Goal: Task Accomplishment & Management: Use online tool/utility

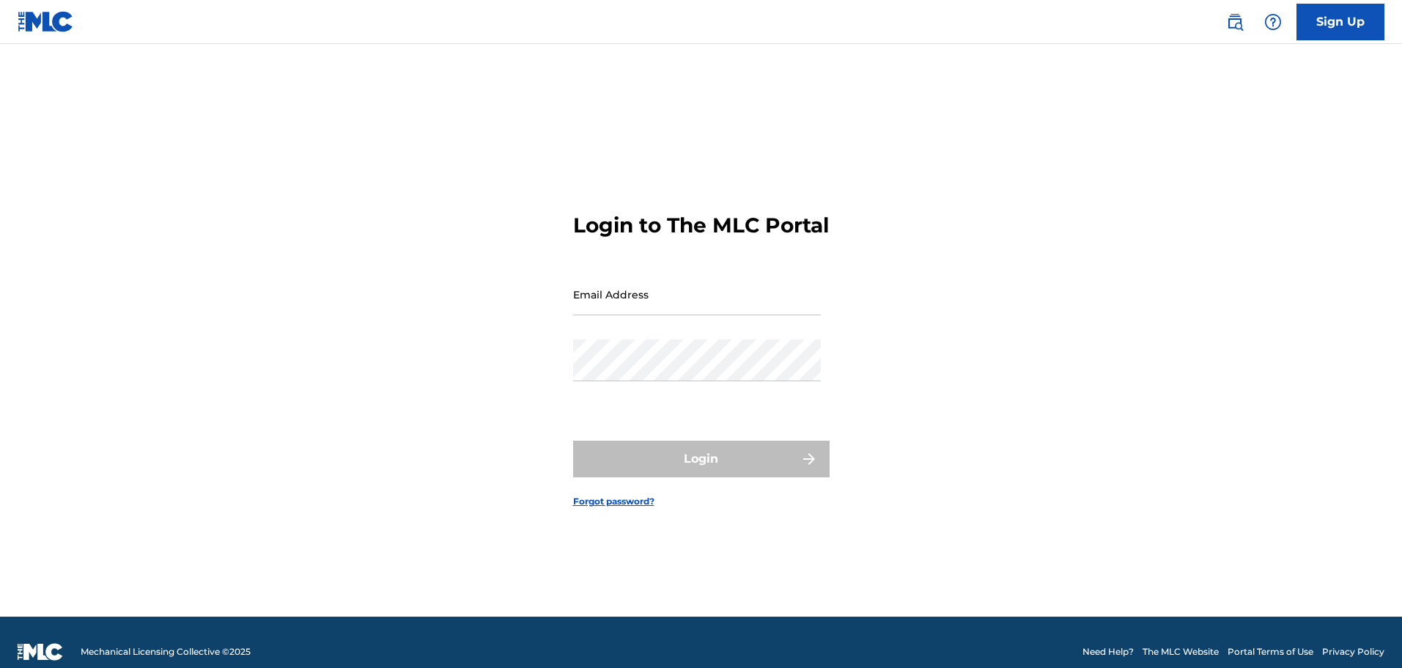
click at [674, 315] on input "Email Address" at bounding box center [697, 294] width 248 height 42
click at [684, 313] on input "Email Address" at bounding box center [697, 294] width 248 height 42
type input "[EMAIL_ADDRESS][DOMAIN_NAME]"
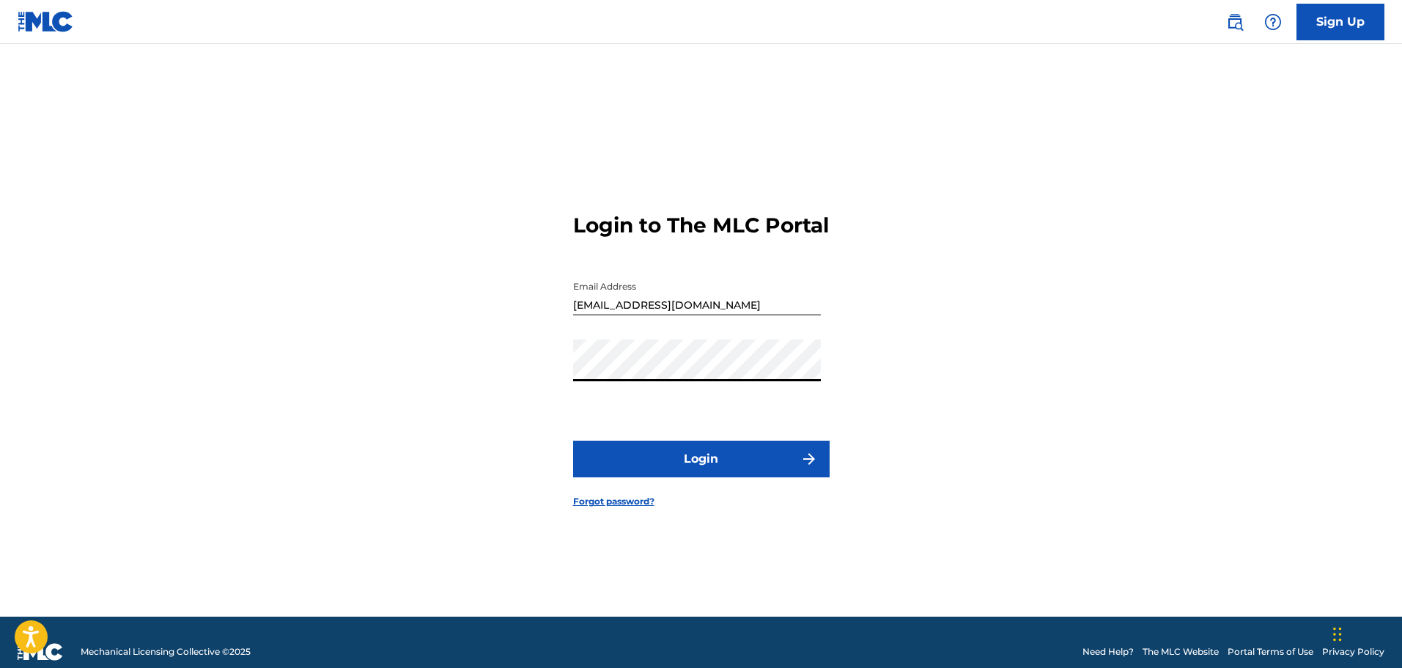
click at [573, 440] on button "Login" at bounding box center [701, 458] width 256 height 37
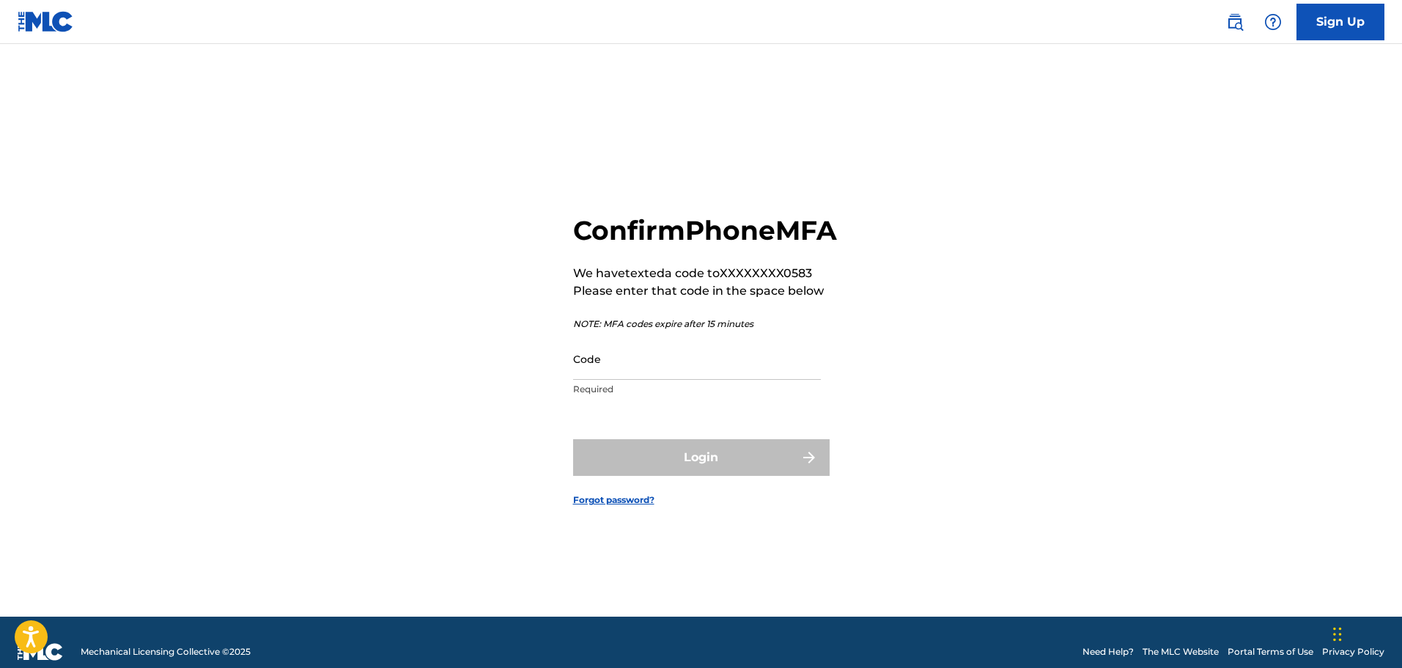
click at [741, 396] on p "Required" at bounding box center [697, 389] width 248 height 13
click at [745, 380] on input "Code" at bounding box center [697, 359] width 248 height 42
type input "532941"
click at [573, 439] on button "Login" at bounding box center [701, 457] width 256 height 37
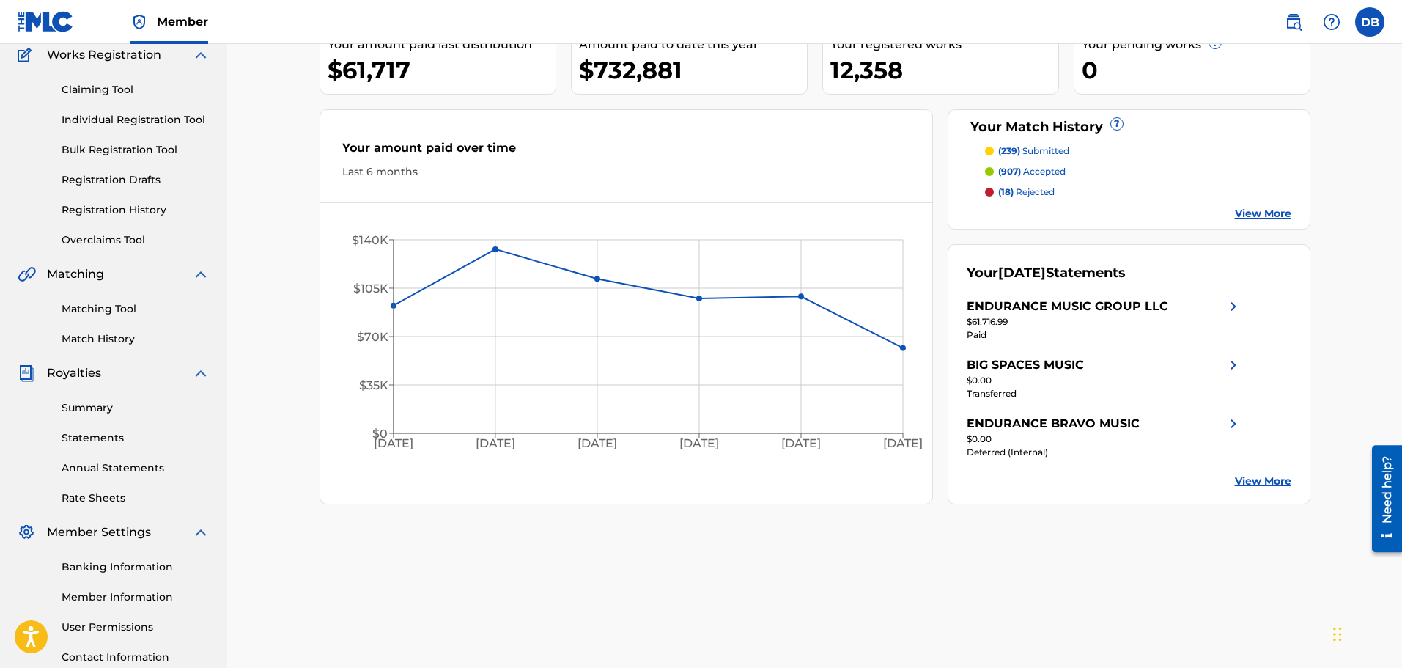
scroll to position [147, 0]
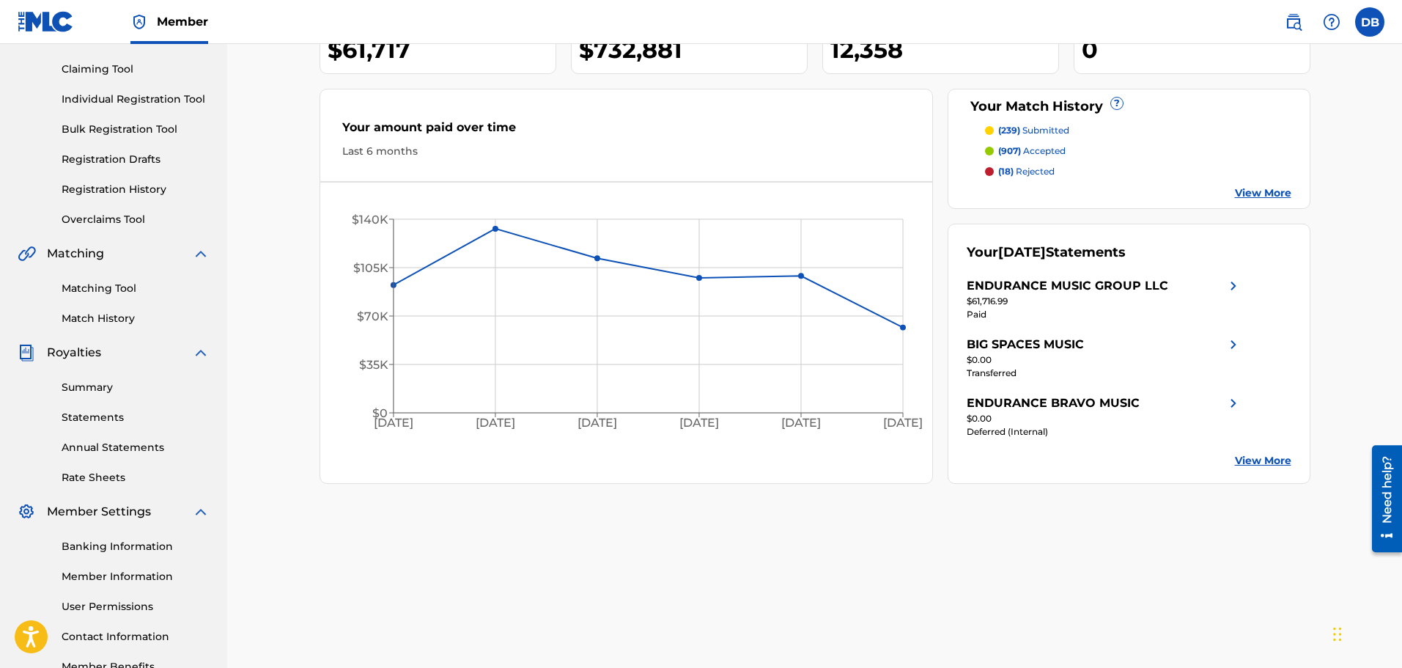
click at [93, 284] on link "Matching Tool" at bounding box center [136, 288] width 148 height 15
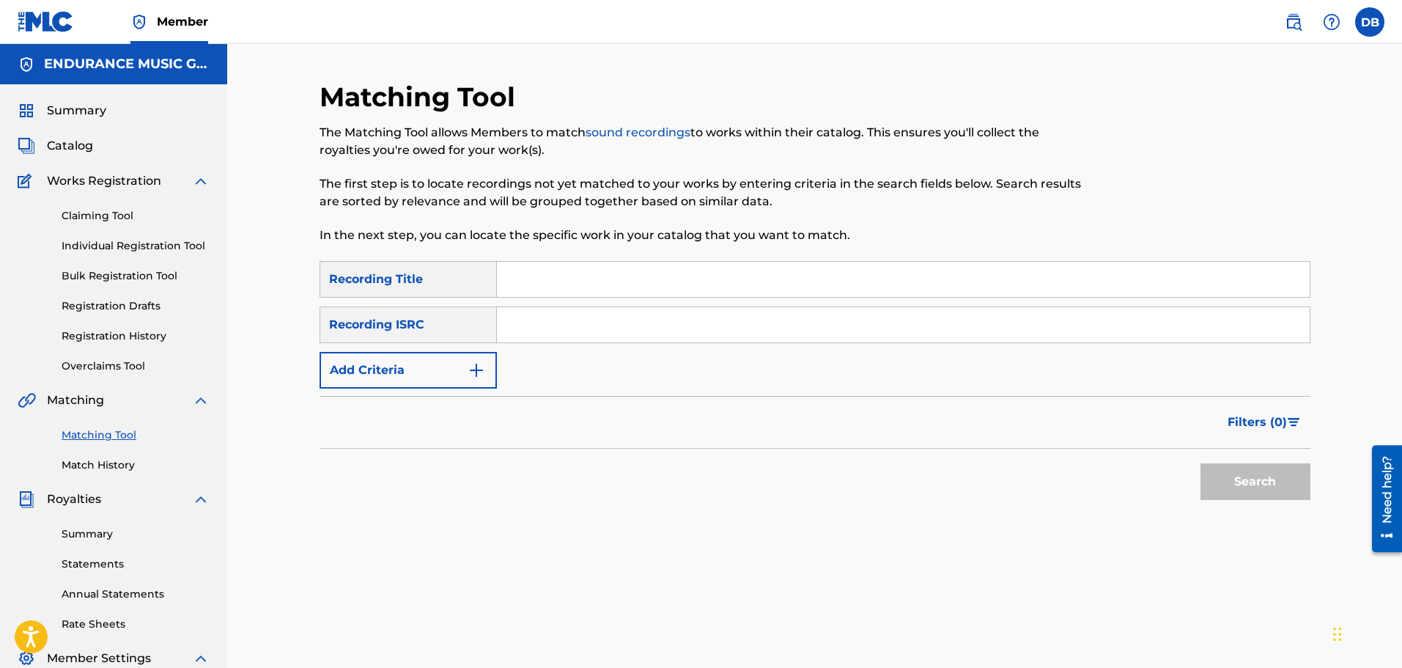
click at [512, 283] on input "Search Form" at bounding box center [903, 279] width 813 height 35
drag, startPoint x: 931, startPoint y: 450, endPoint x: 817, endPoint y: 391, distance: 127.8
click at [929, 445] on form "SearchWithCriteriaf7214d36-e64b-4842-82bc-e79d60696e6f Recording Title SearchWi…" at bounding box center [815, 384] width 991 height 246
click at [542, 267] on input "Search Form" at bounding box center [903, 279] width 813 height 35
click at [1038, 337] on input "Search Form" at bounding box center [903, 324] width 813 height 35
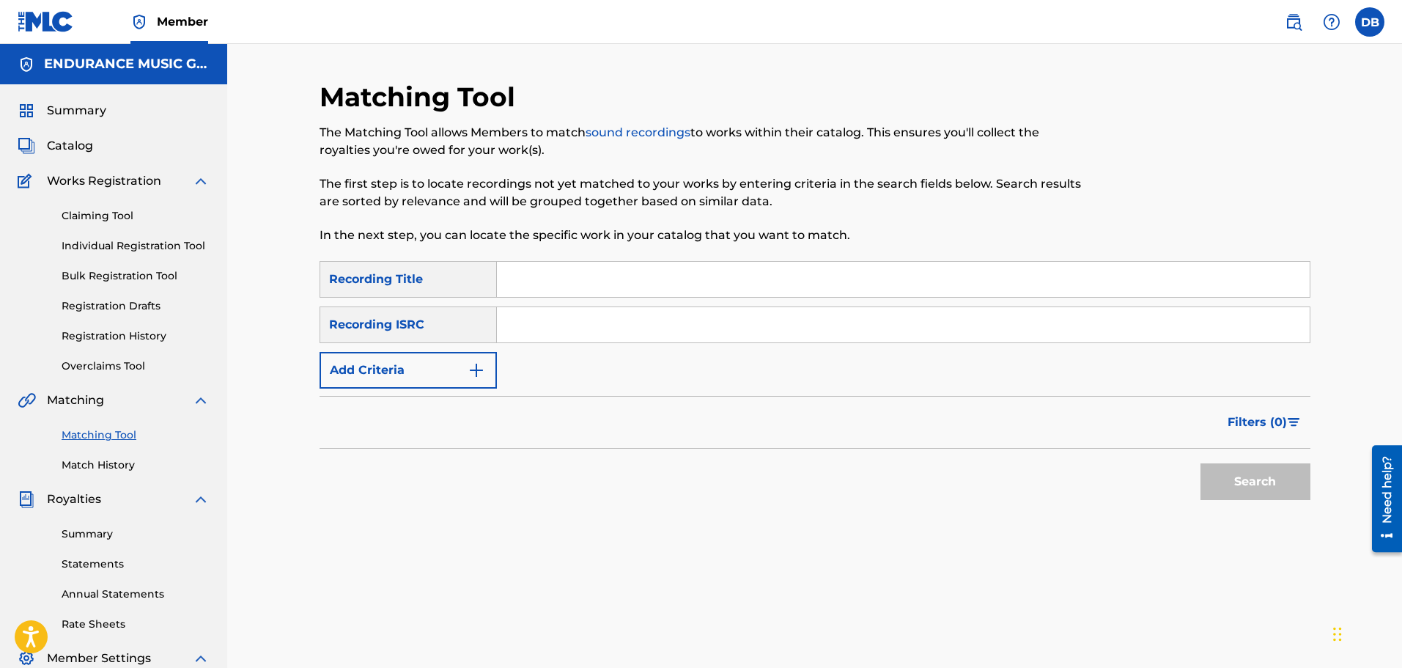
click at [630, 282] on input "Search Form" at bounding box center [903, 279] width 813 height 35
click at [723, 213] on div "The Matching Tool allows Members to match sound recordings to works within thei…" at bounding box center [701, 184] width 763 height 120
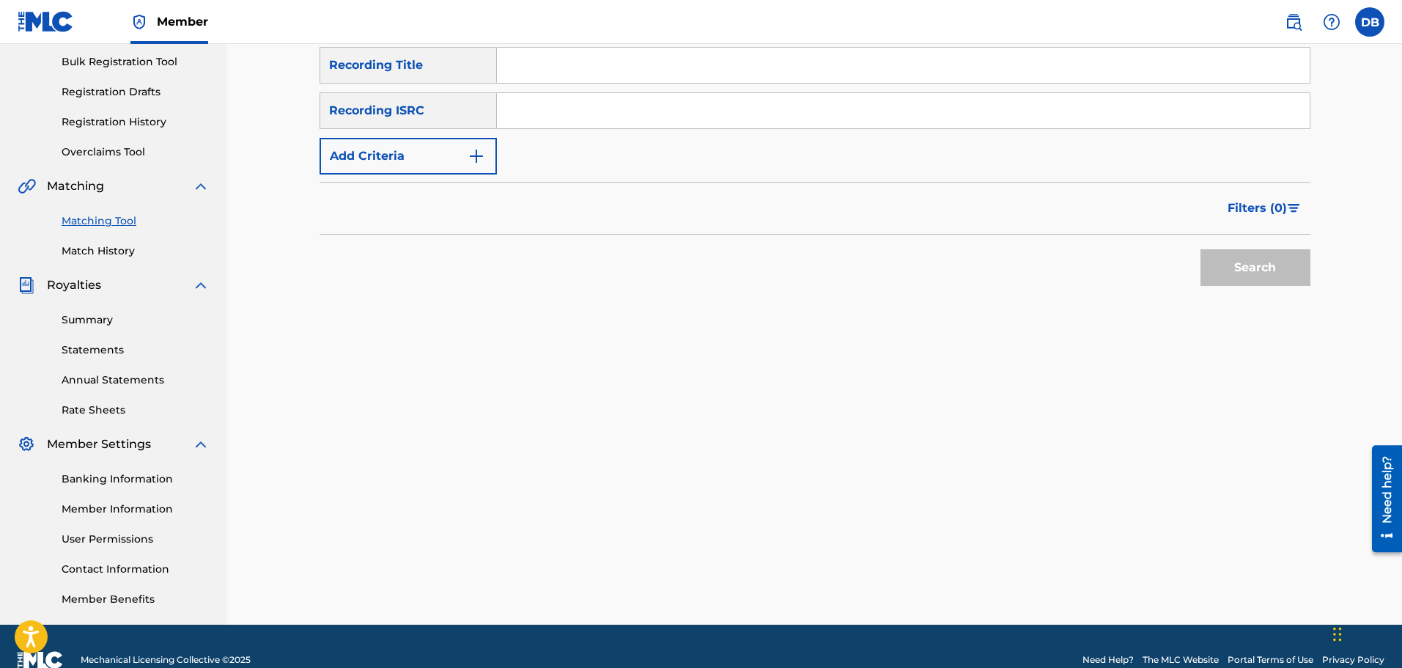
scroll to position [220, 0]
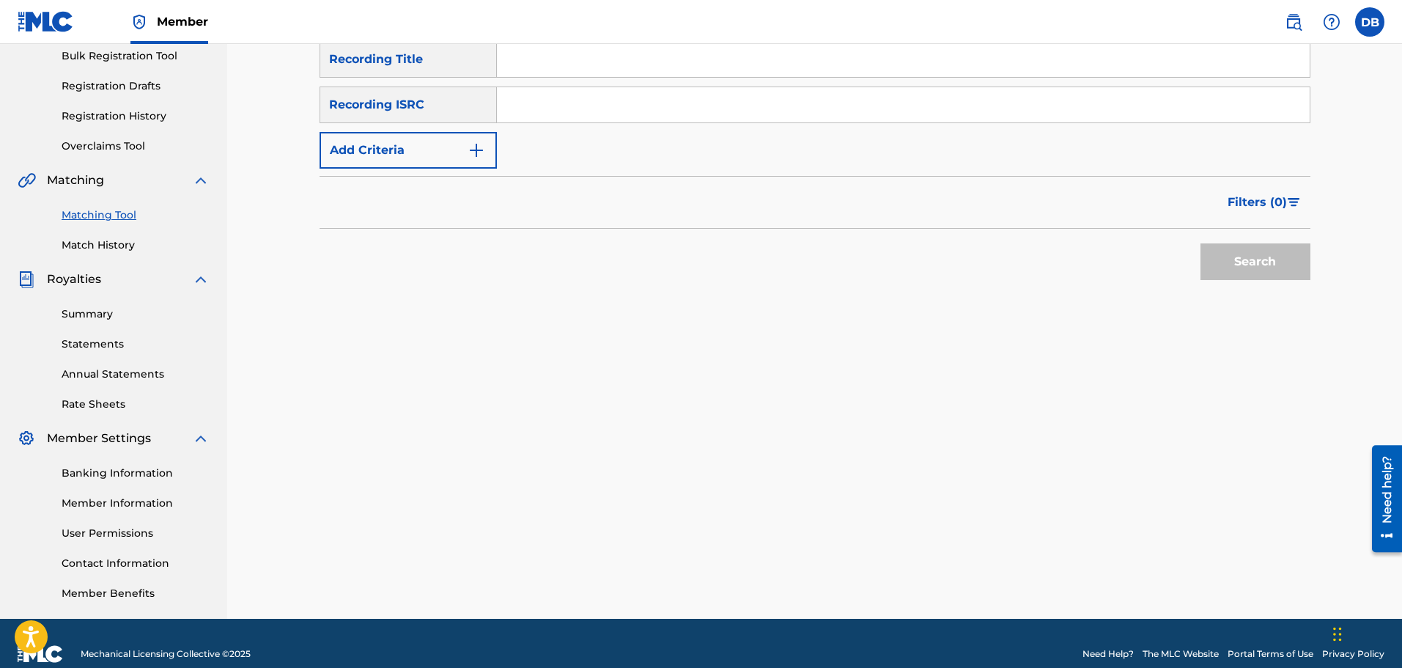
click at [81, 177] on span "Matching" at bounding box center [75, 180] width 57 height 18
click at [86, 217] on link "Matching Tool" at bounding box center [136, 214] width 148 height 15
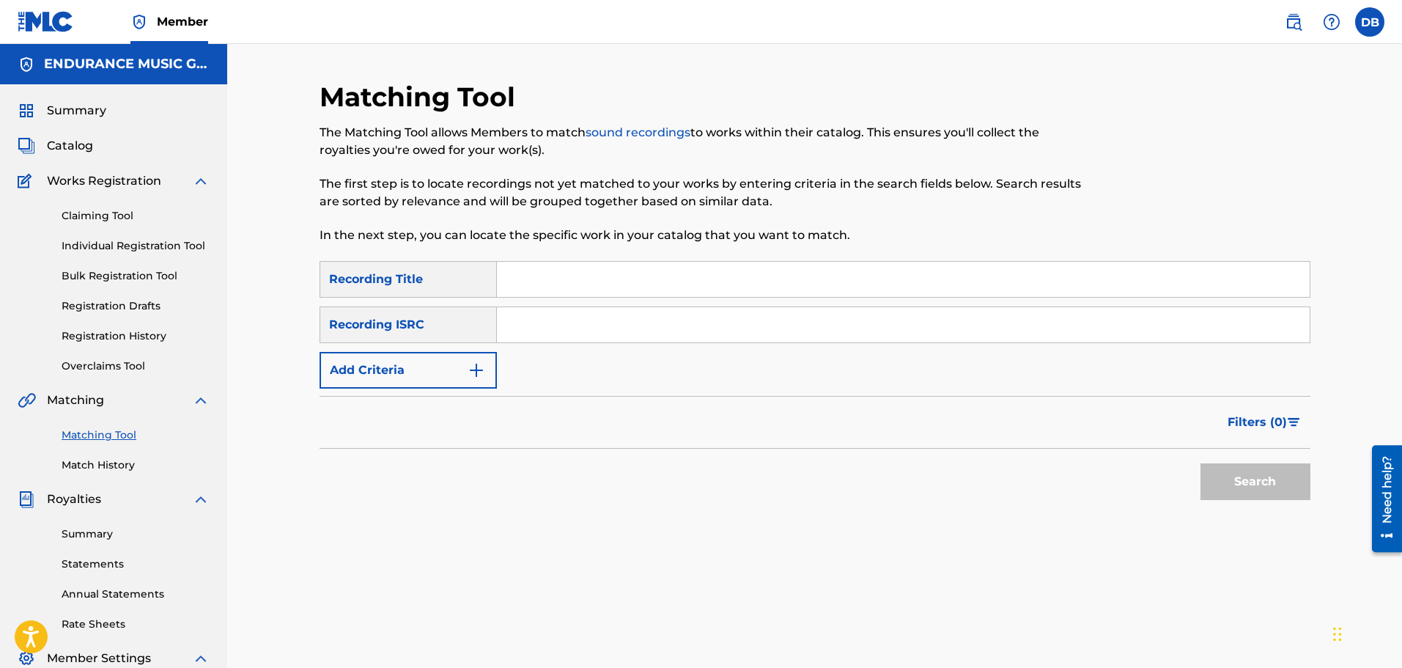
click at [388, 366] on button "Add Criteria" at bounding box center [408, 370] width 177 height 37
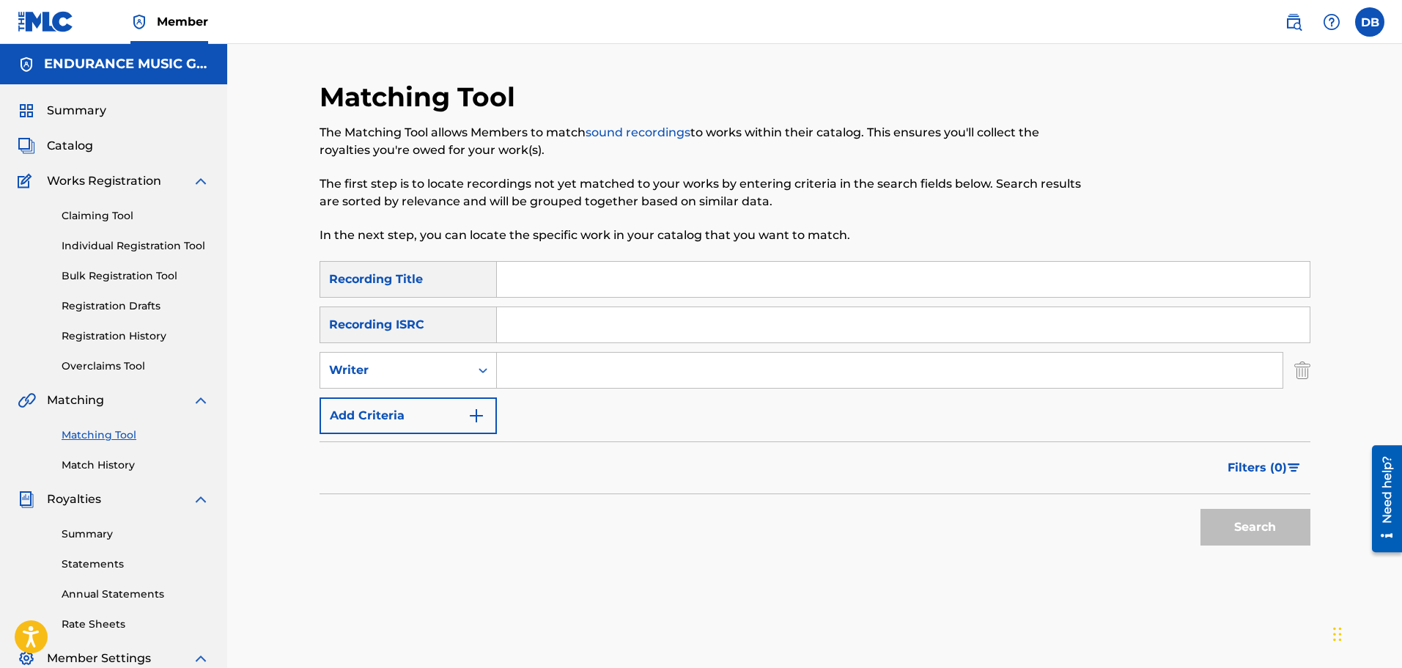
click at [610, 158] on p "The Matching Tool allows Members to match sound recordings to works within thei…" at bounding box center [701, 141] width 763 height 35
click at [629, 132] on link "sound recordings" at bounding box center [638, 132] width 105 height 14
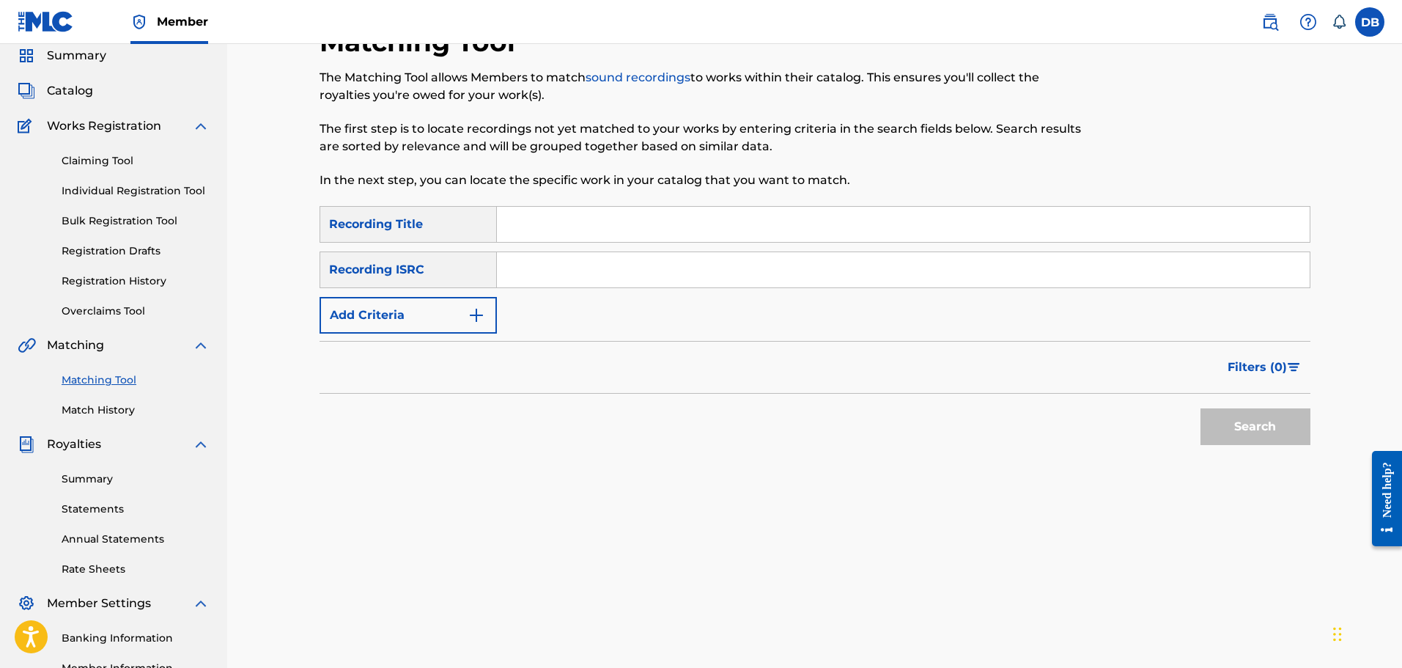
scroll to position [21, 0]
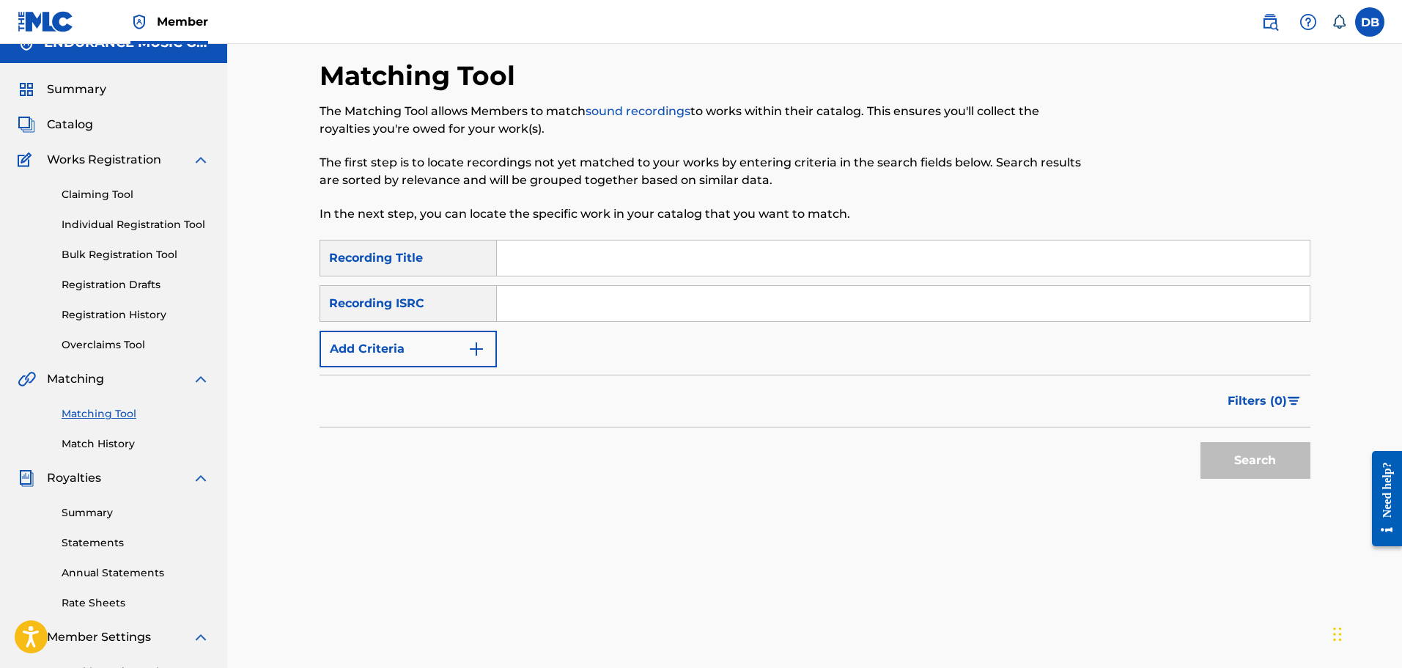
click at [267, 224] on div "Matching Tool The Matching Tool allows Members to match sound recordings to wor…" at bounding box center [814, 420] width 1175 height 794
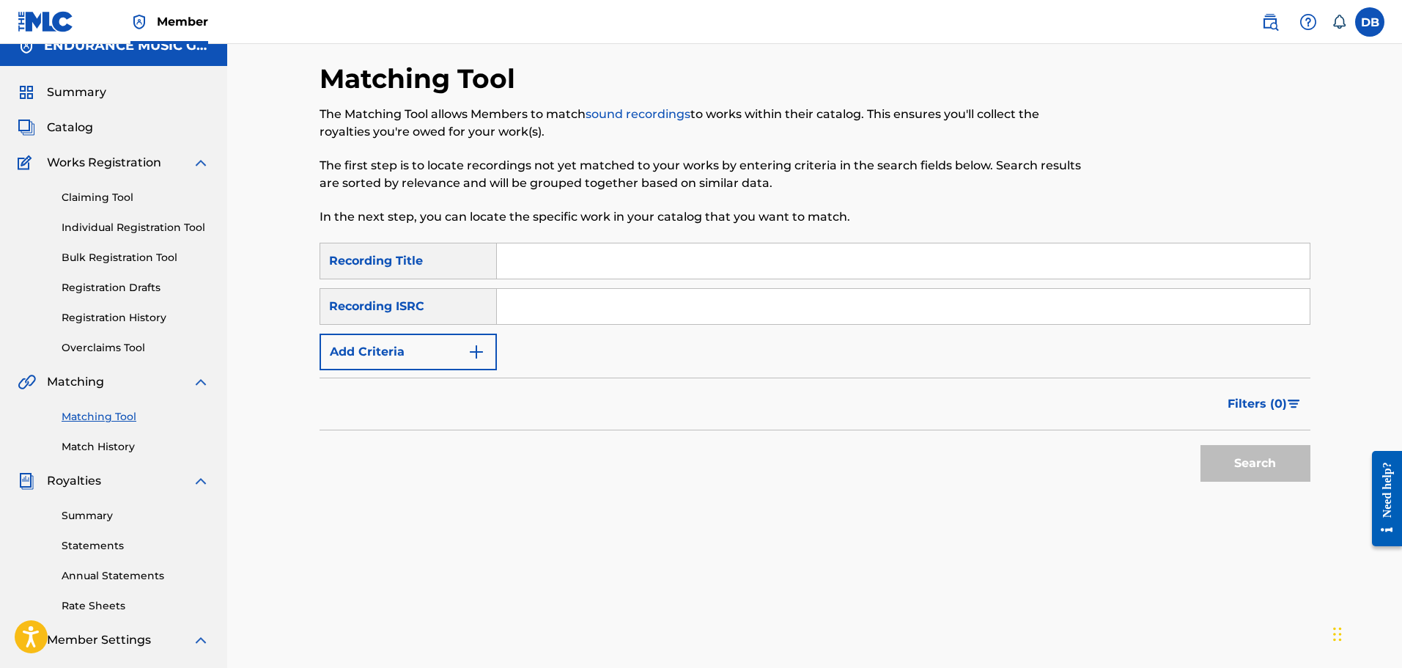
scroll to position [0, 0]
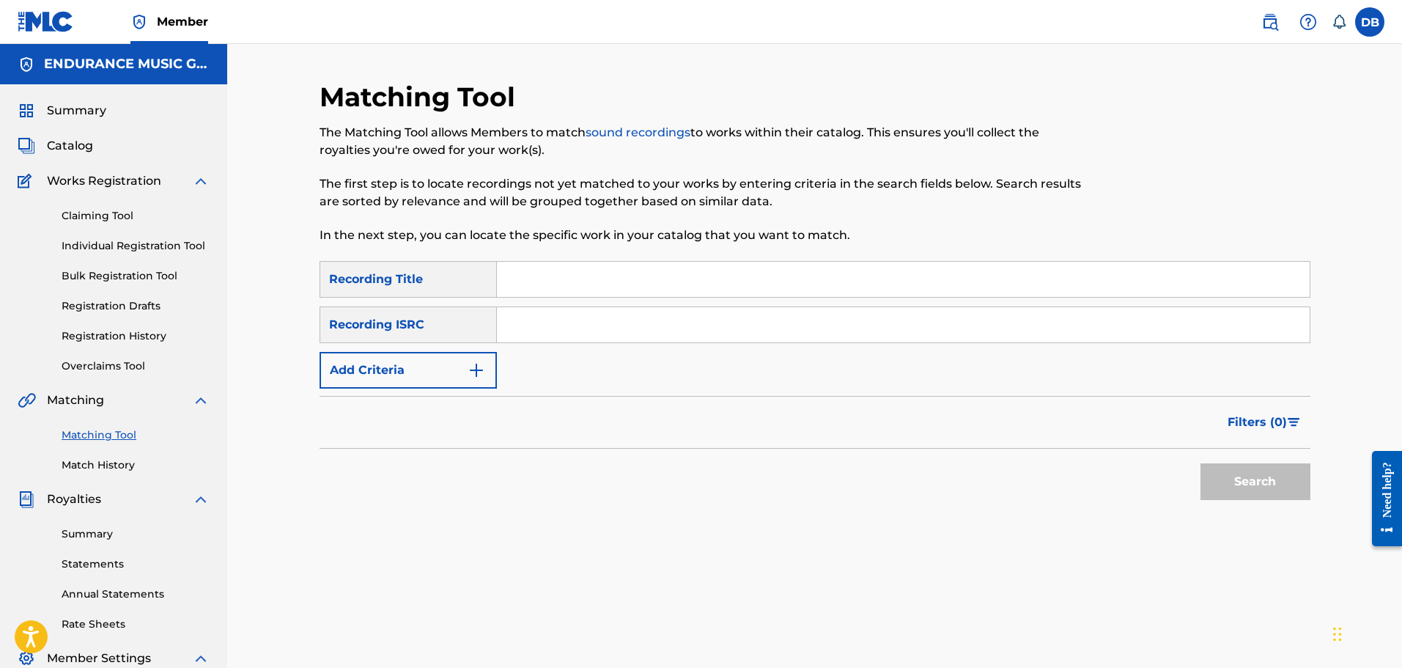
click at [103, 467] on link "Match History" at bounding box center [136, 464] width 148 height 15
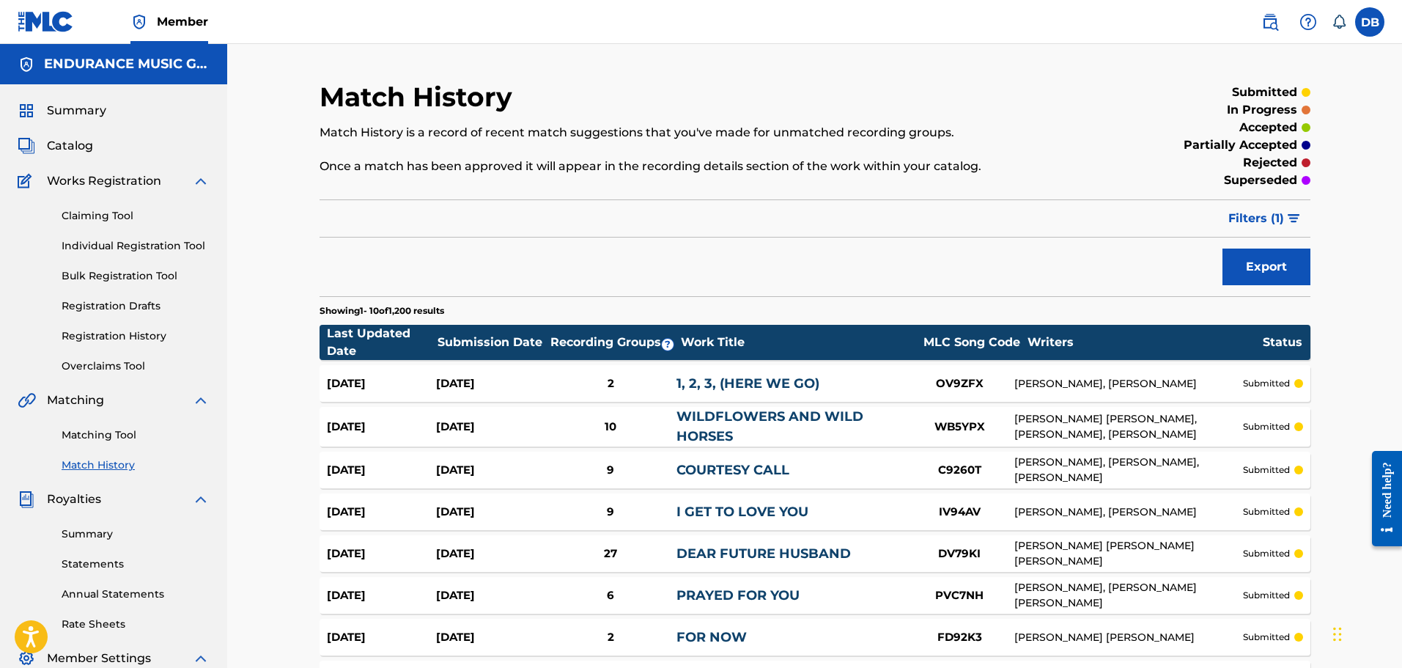
click at [136, 435] on link "Matching Tool" at bounding box center [136, 434] width 148 height 15
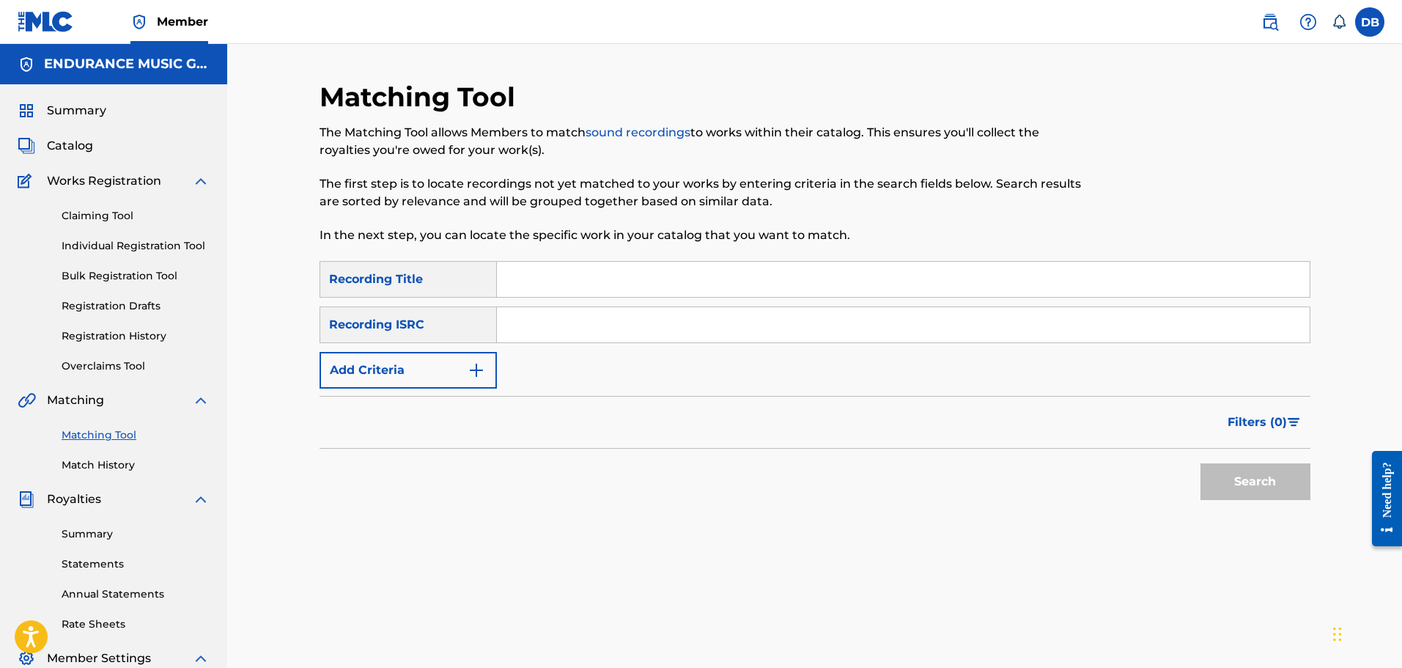
click at [527, 288] on input "Search Form" at bounding box center [903, 279] width 813 height 35
type input "all about that bass"
click at [1200, 463] on button "Search" at bounding box center [1255, 481] width 110 height 37
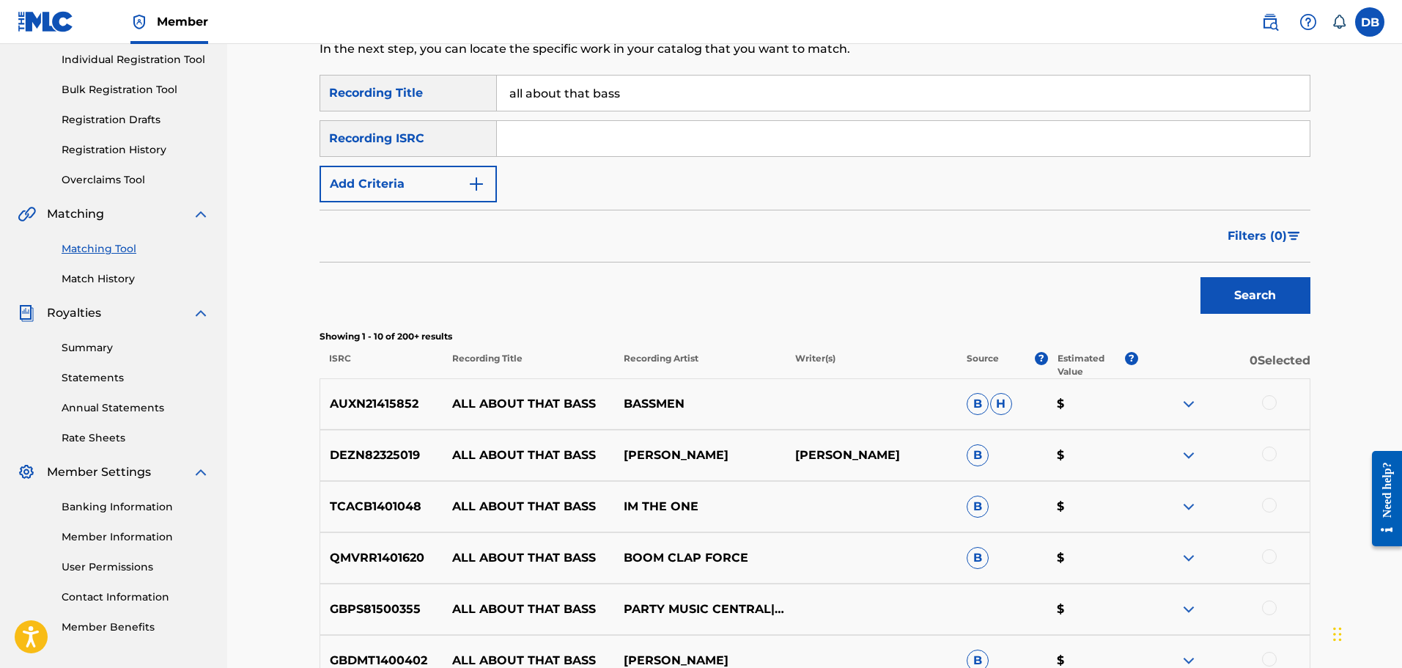
scroll to position [220, 0]
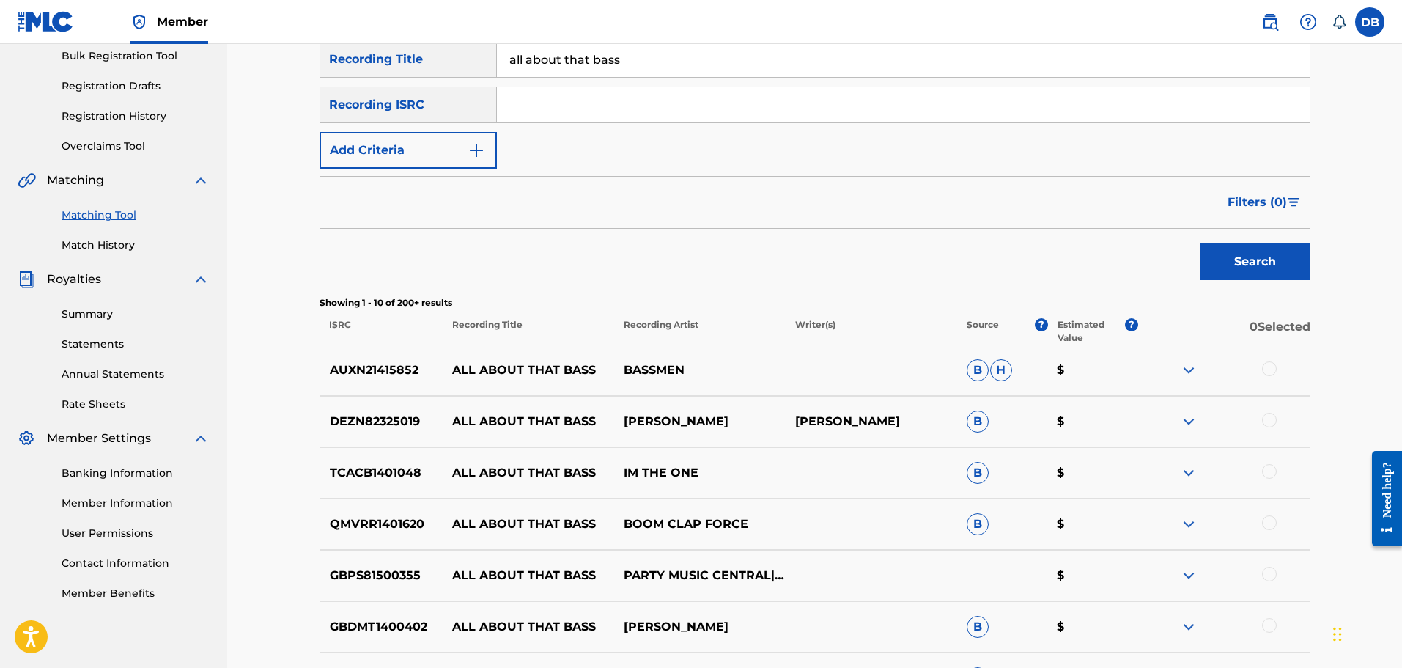
drag, startPoint x: 1086, startPoint y: 311, endPoint x: 1077, endPoint y: 325, distance: 15.9
click at [1086, 311] on div "Showing 1 - 10 of 200+ results ISRC Recording Title Recording Artist Writer(s) …" at bounding box center [815, 320] width 991 height 48
click at [1078, 327] on p "Estimated Value" at bounding box center [1091, 331] width 67 height 26
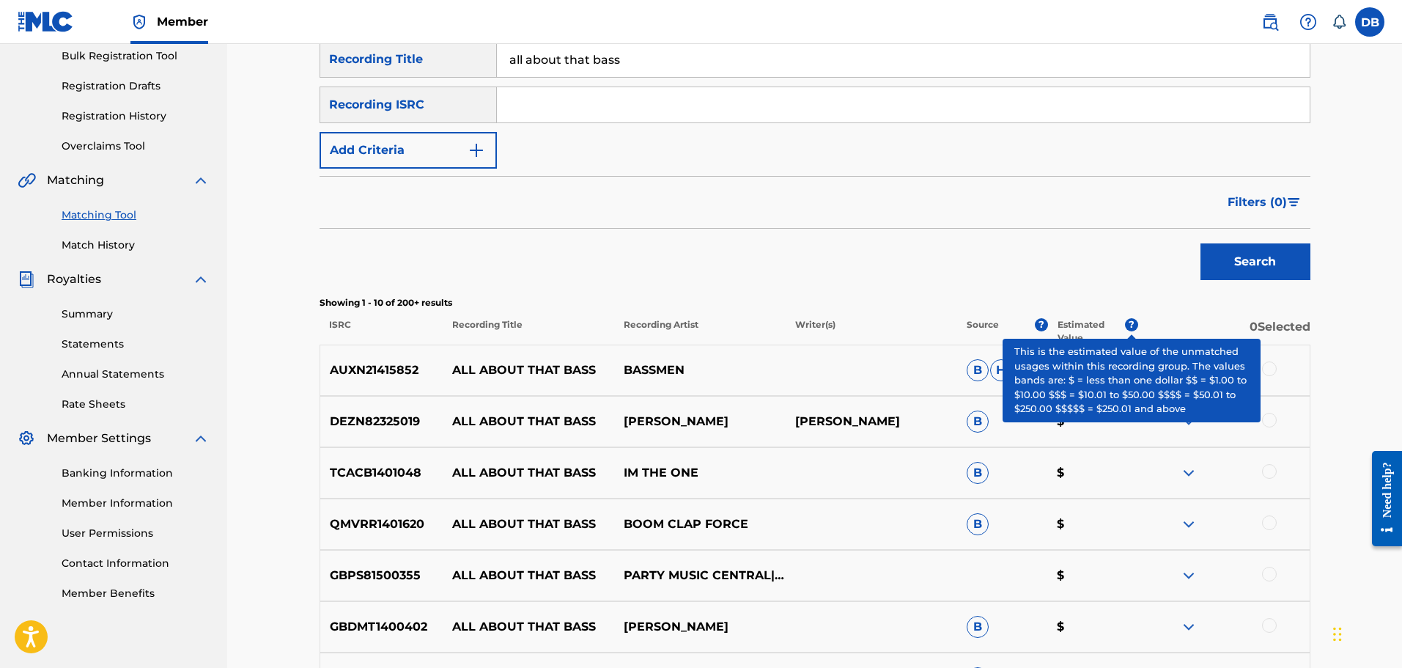
click at [1133, 321] on span "?" at bounding box center [1131, 324] width 13 height 13
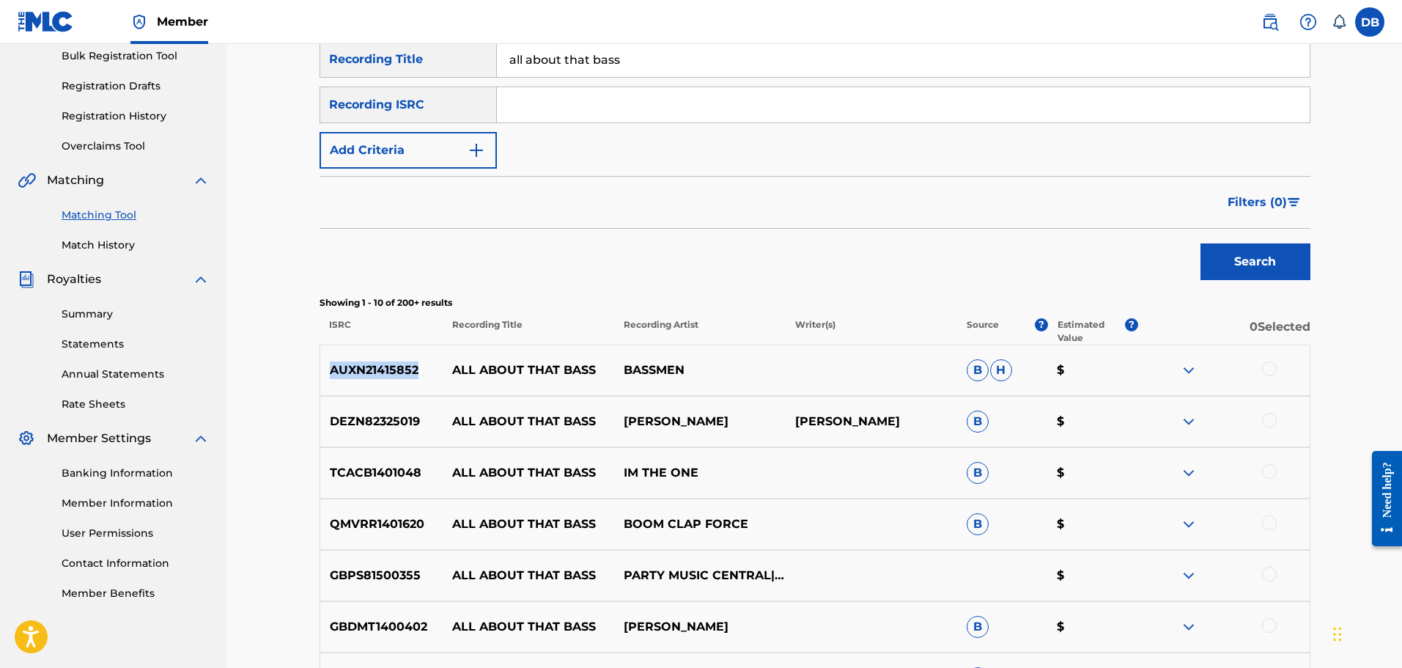
drag, startPoint x: 420, startPoint y: 369, endPoint x: 304, endPoint y: 369, distance: 115.8
click at [304, 369] on div "Matching Tool The Matching Tool allows Members to match sound recordings to wor…" at bounding box center [815, 414] width 1026 height 1107
copy p "AUXN21415852"
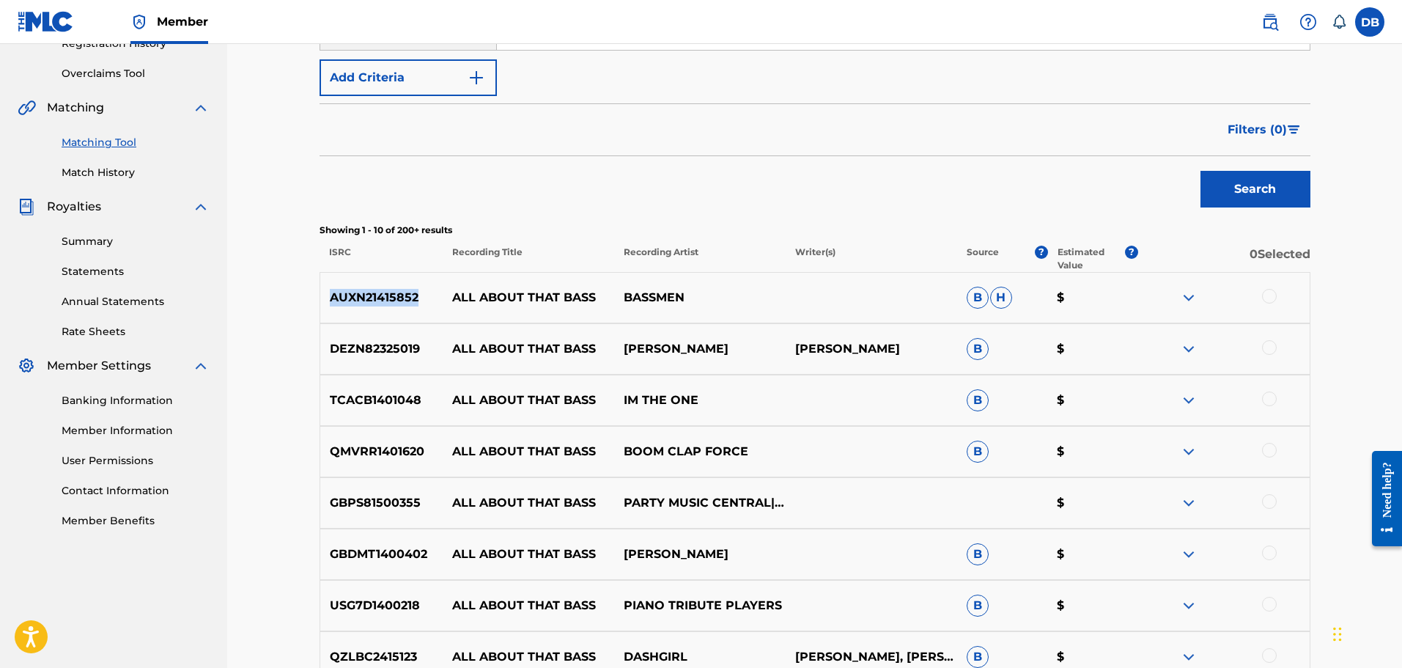
scroll to position [293, 0]
click at [1266, 295] on div at bounding box center [1269, 295] width 15 height 15
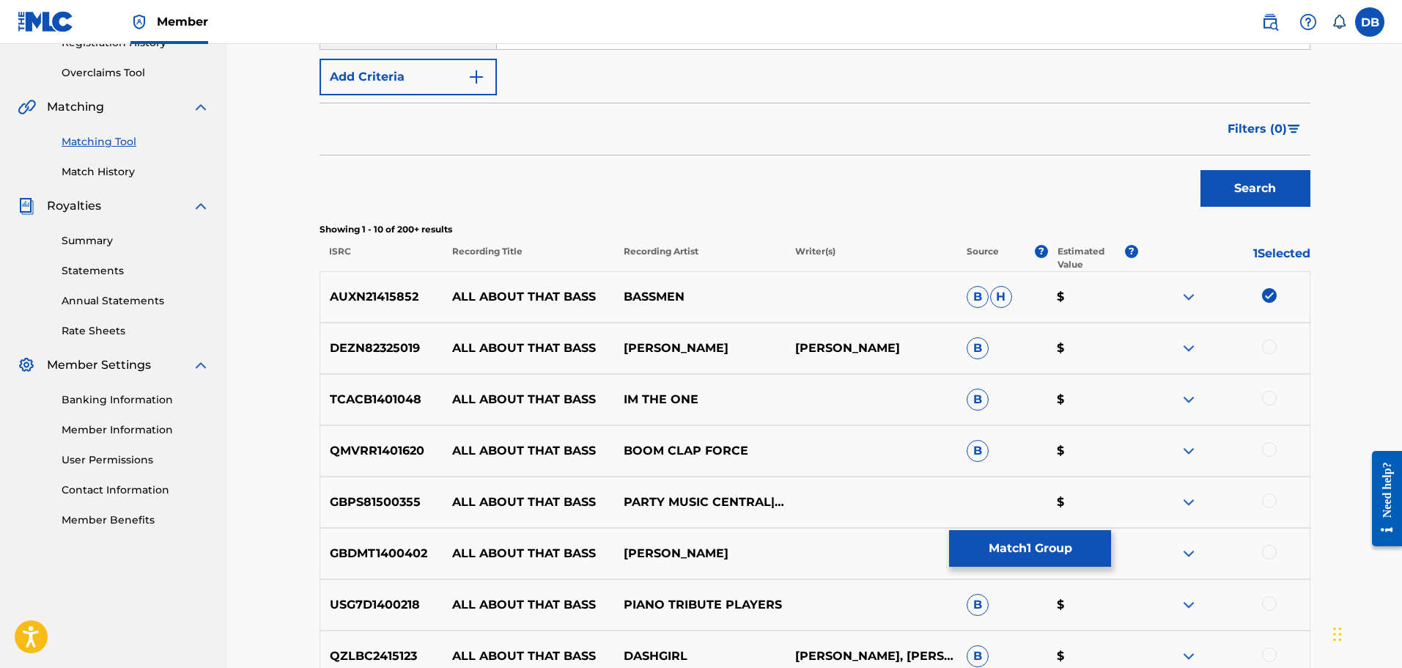
scroll to position [366, 0]
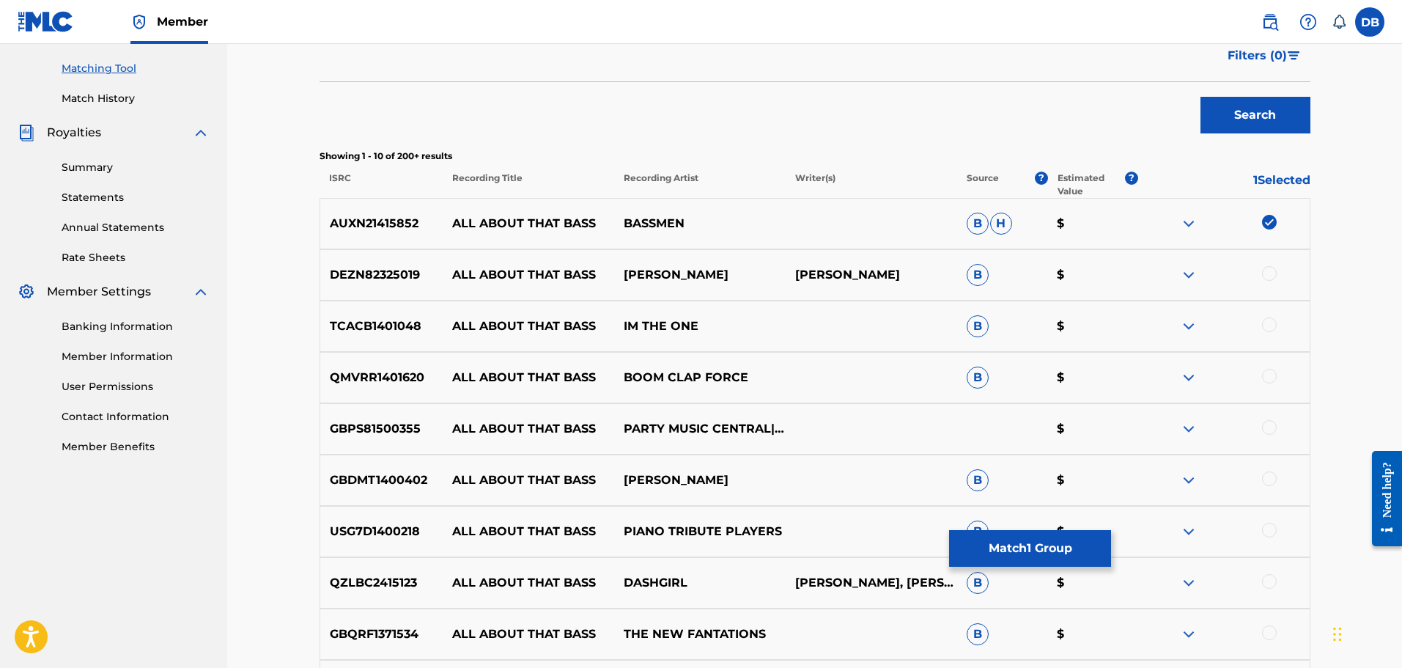
drag, startPoint x: 704, startPoint y: 280, endPoint x: 82, endPoint y: 179, distance: 630.4
click at [703, 280] on p "BILL BAY" at bounding box center [699, 275] width 171 height 18
drag, startPoint x: 1263, startPoint y: 322, endPoint x: 1265, endPoint y: 345, distance: 22.8
click at [1263, 322] on div at bounding box center [1269, 324] width 15 height 15
click at [1268, 376] on div at bounding box center [1269, 376] width 15 height 15
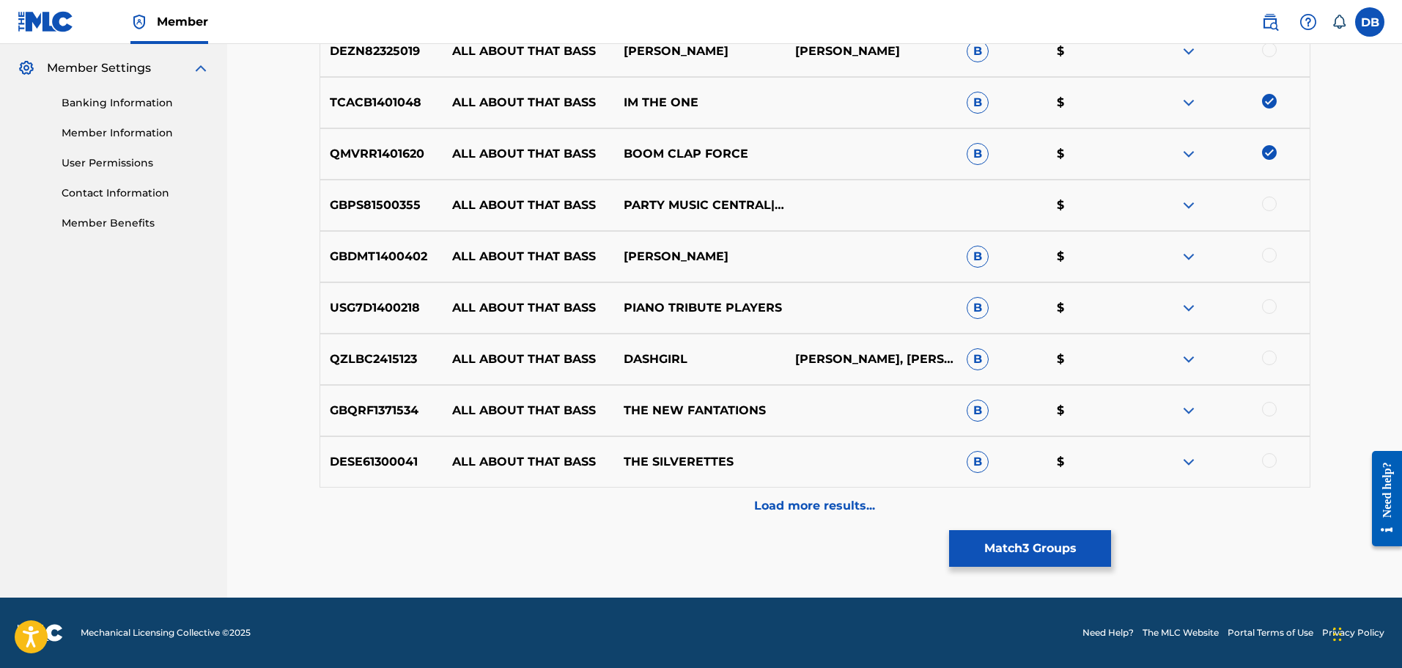
click at [849, 509] on p "Load more results..." at bounding box center [814, 506] width 121 height 18
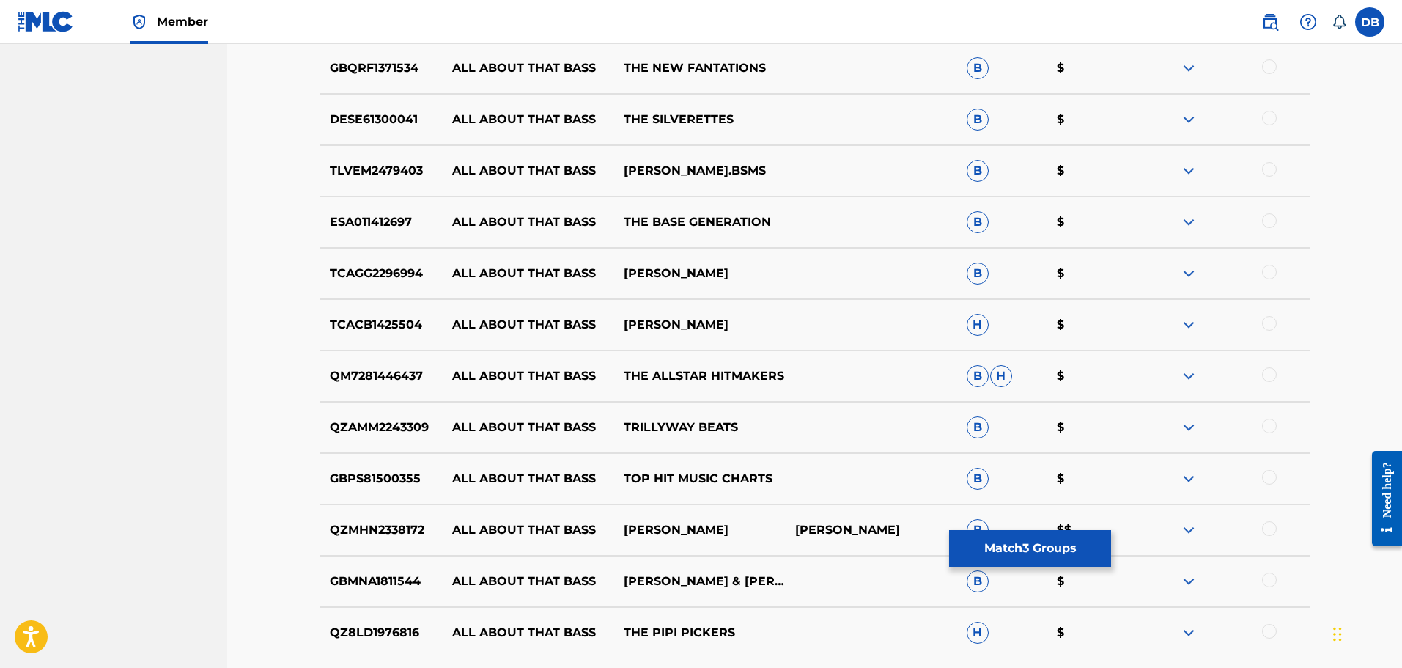
scroll to position [1103, 0]
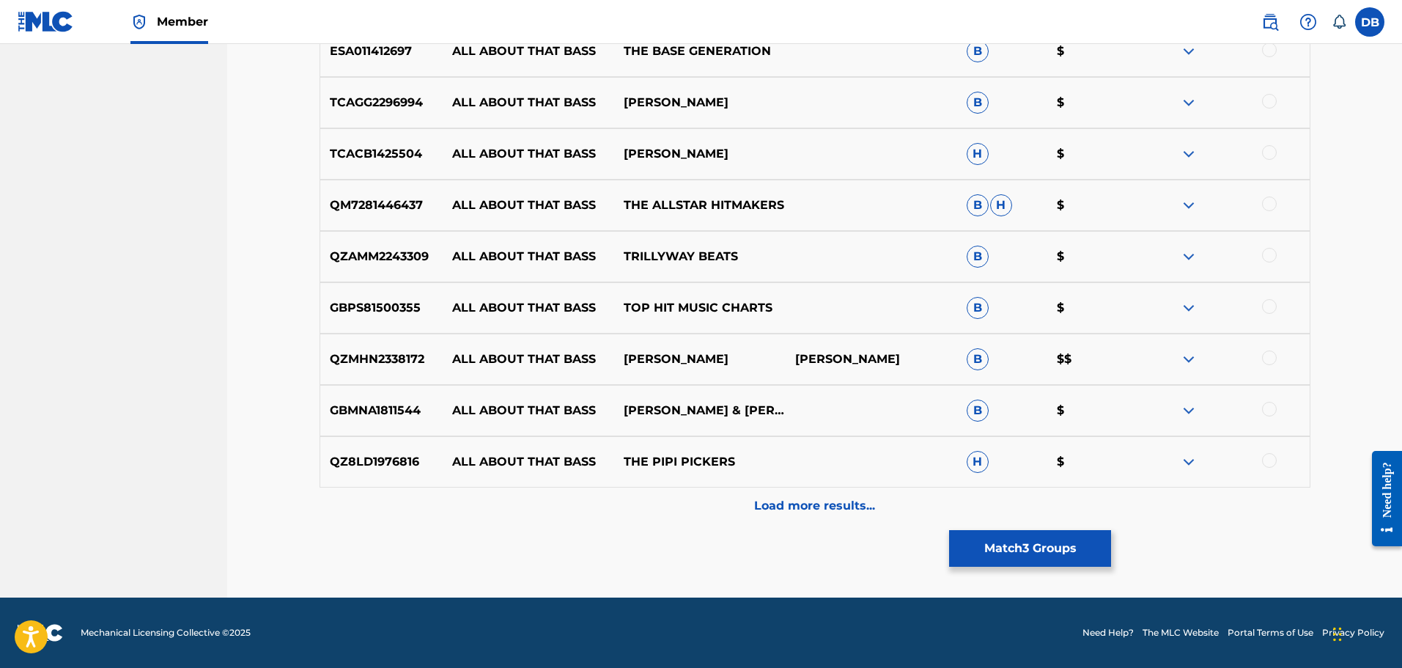
click at [1013, 545] on button "Match 3 Groups" at bounding box center [1030, 548] width 162 height 37
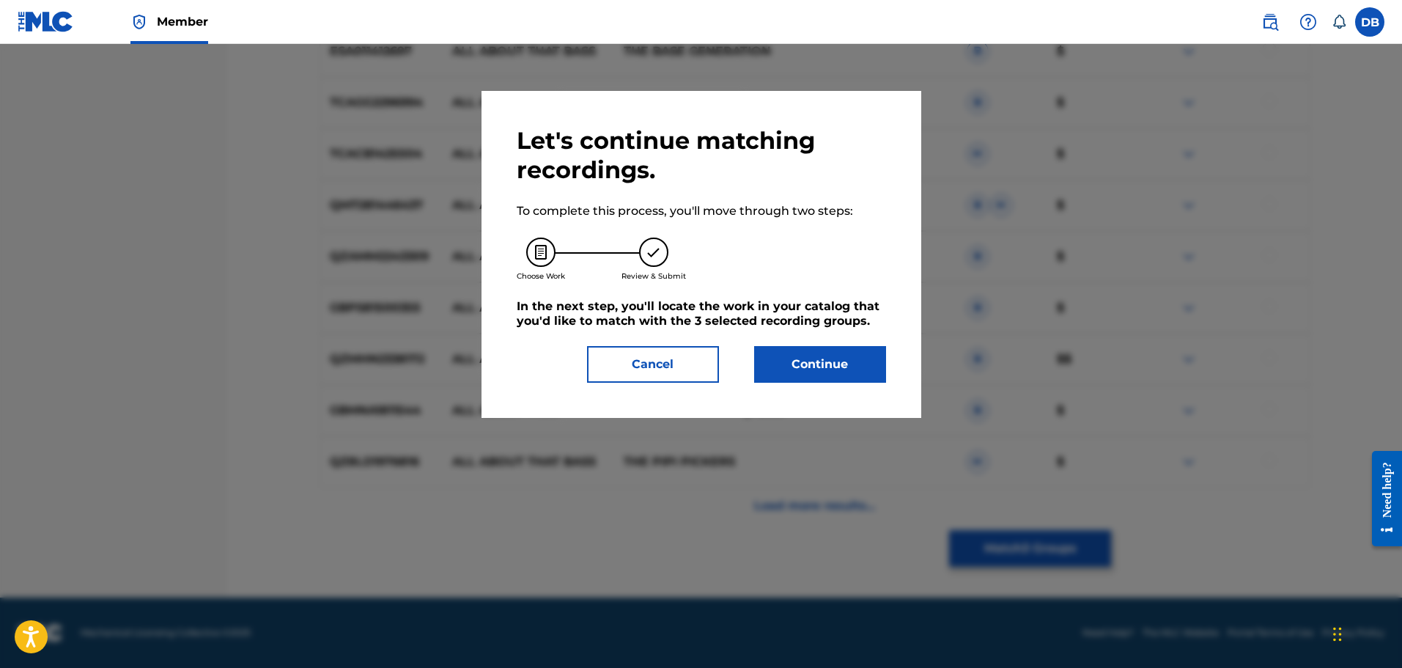
click at [792, 370] on button "Continue" at bounding box center [820, 364] width 132 height 37
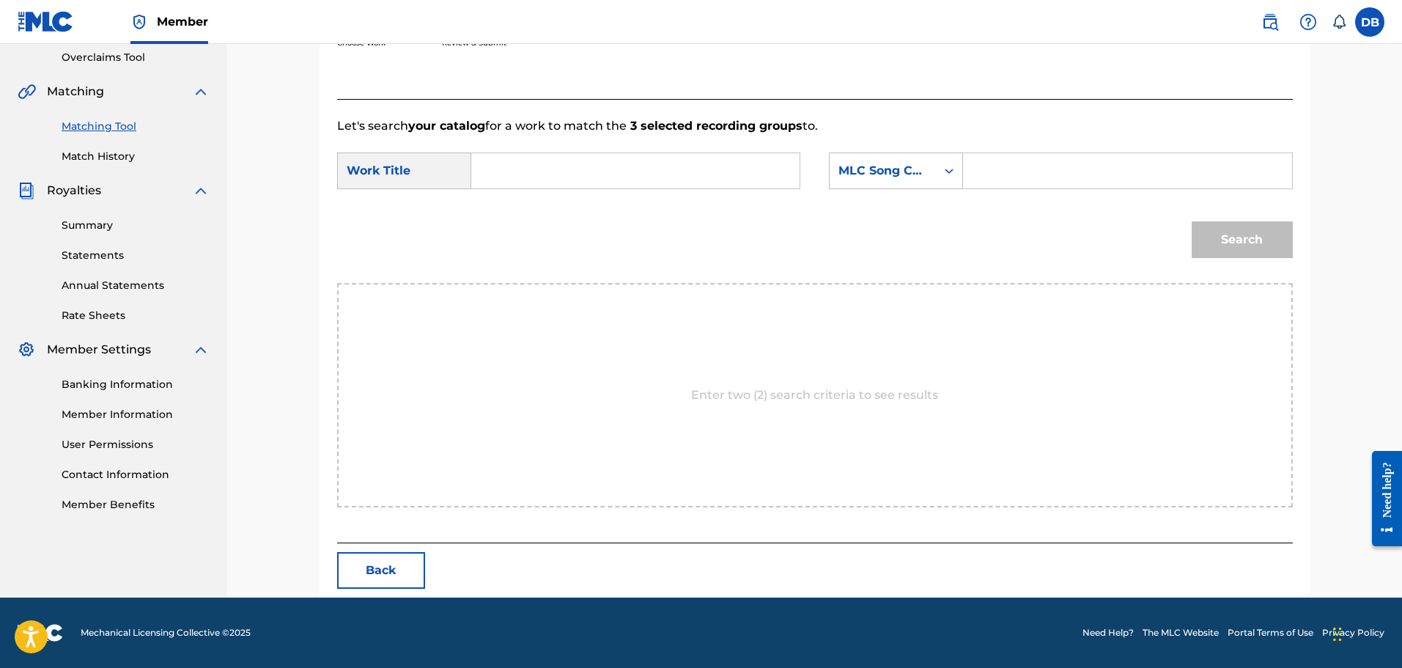
scroll to position [309, 0]
click at [554, 183] on input "Search Form" at bounding box center [635, 170] width 303 height 35
type input "all about that bass"
drag, startPoint x: 1030, startPoint y: 177, endPoint x: 1062, endPoint y: 188, distance: 33.4
click at [1031, 177] on input "Search Form" at bounding box center [1126, 170] width 303 height 35
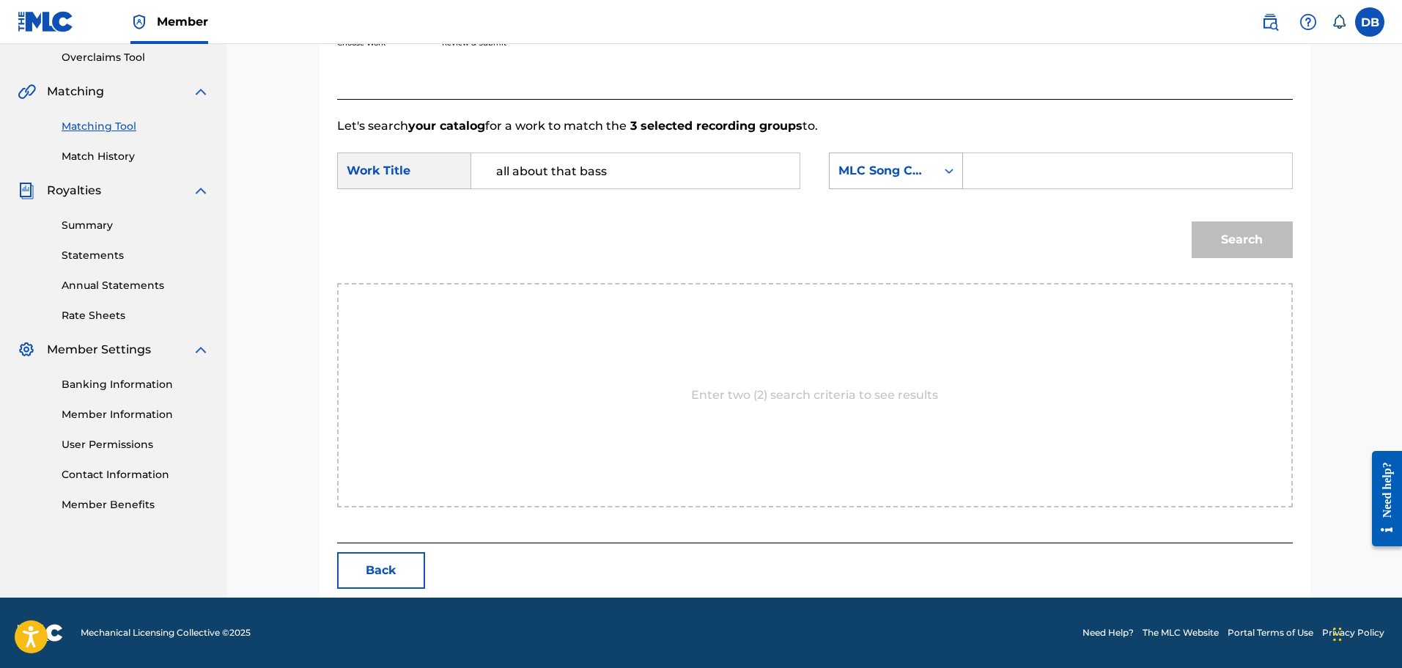
click at [892, 169] on div "MLC Song Code" at bounding box center [882, 171] width 89 height 18
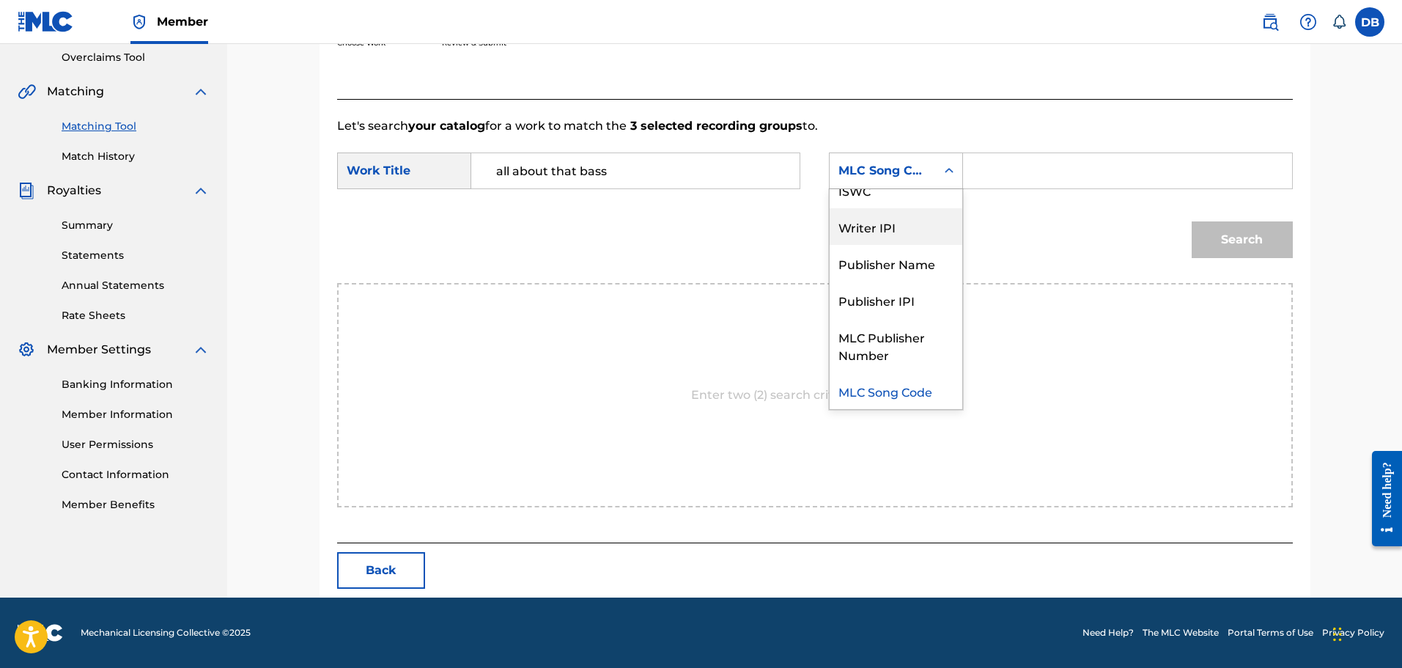
scroll to position [0, 0]
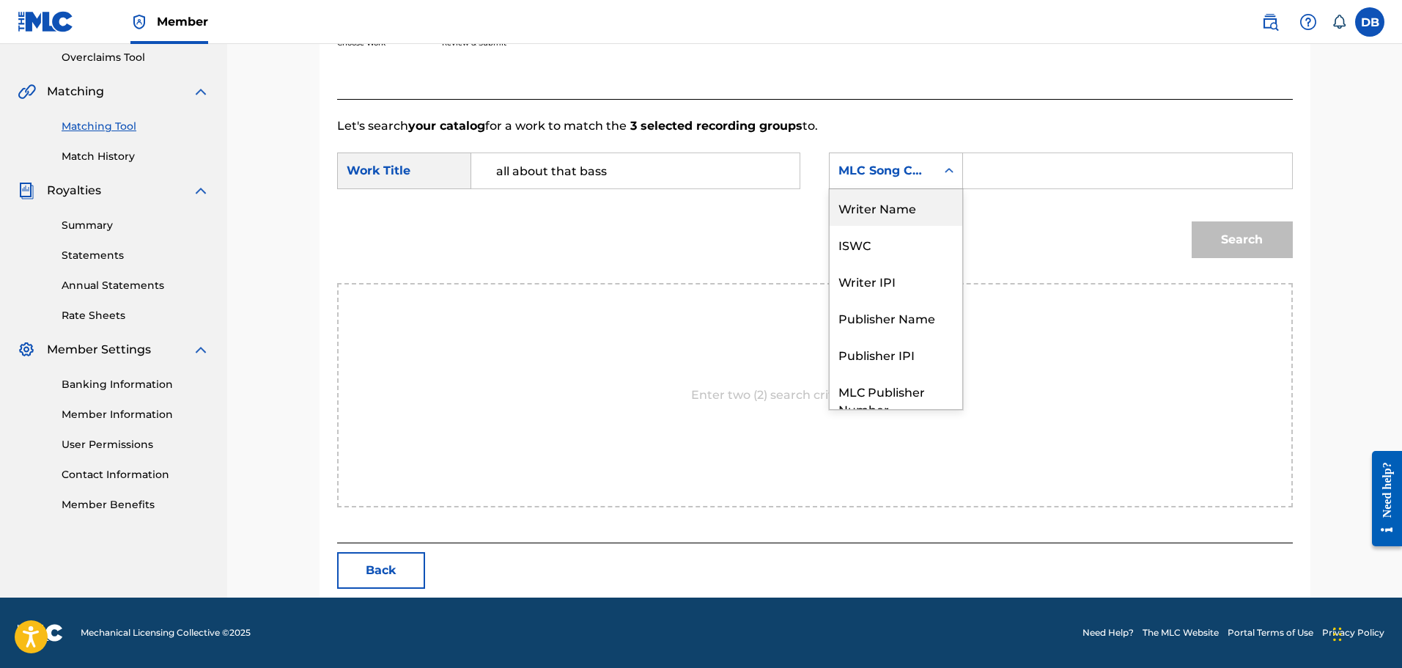
click at [910, 202] on div "Writer Name" at bounding box center [896, 207] width 133 height 37
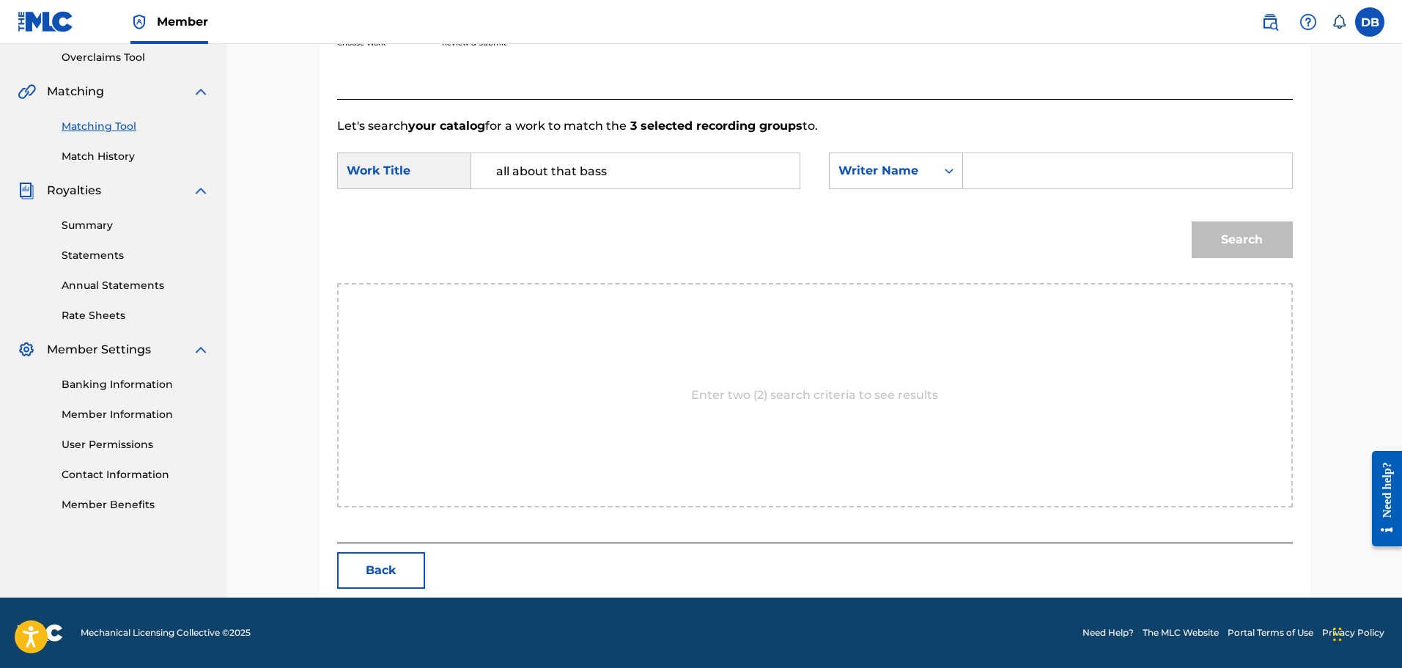
click at [1015, 179] on input "Search Form" at bounding box center [1126, 170] width 303 height 35
type input "kadish"
click at [1192, 221] on button "Search" at bounding box center [1242, 239] width 101 height 37
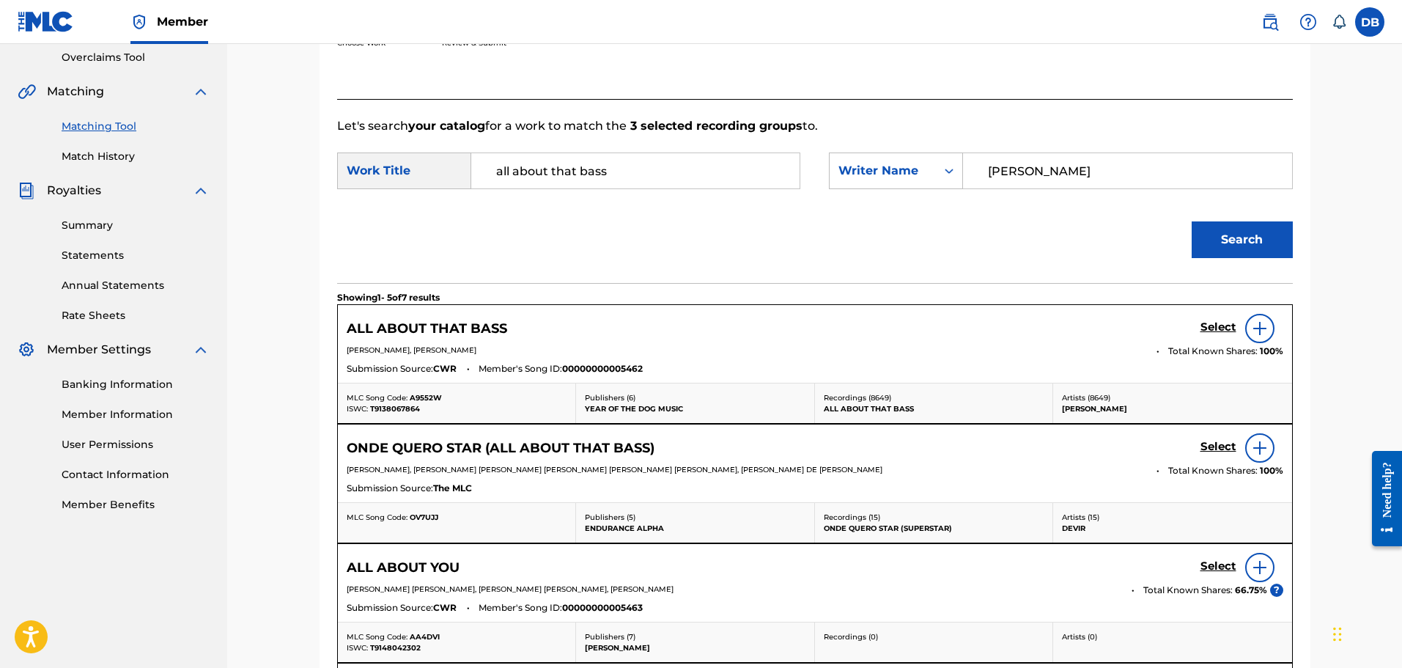
scroll to position [382, 0]
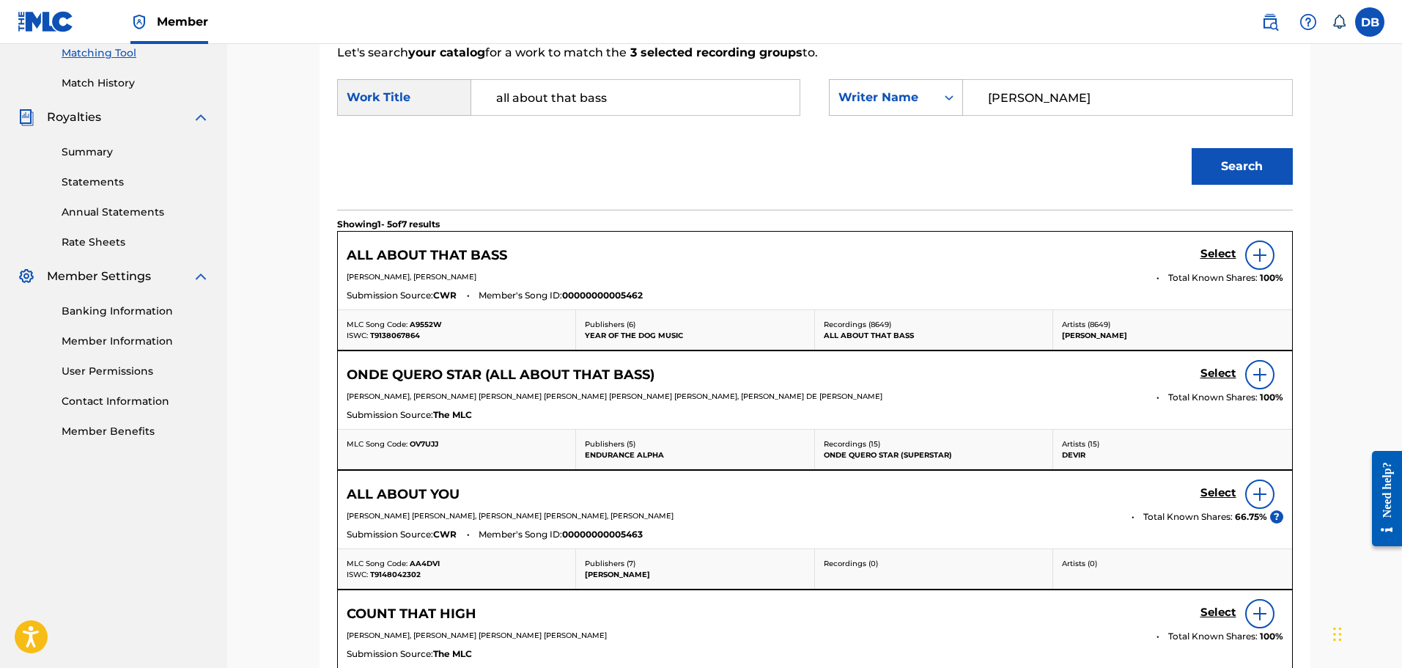
click at [1262, 258] on img at bounding box center [1260, 255] width 18 height 18
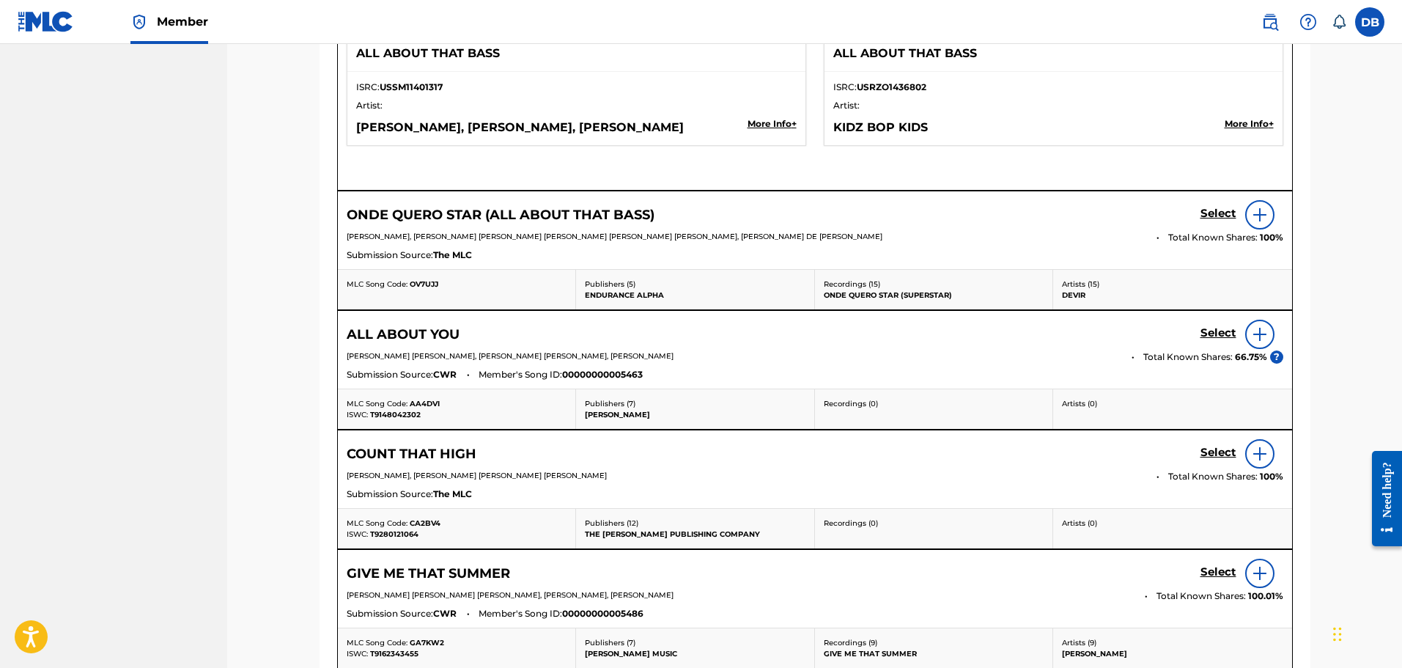
scroll to position [3365, 0]
